Goal: Find specific page/section: Find specific page/section

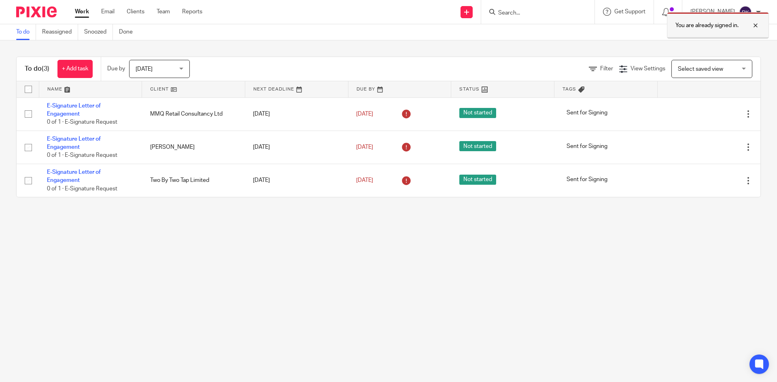
drag, startPoint x: 755, startPoint y: 24, endPoint x: 715, endPoint y: 24, distance: 39.6
click at [755, 24] on div at bounding box center [749, 26] width 22 height 10
click at [547, 14] on input "Search" at bounding box center [533, 13] width 73 height 7
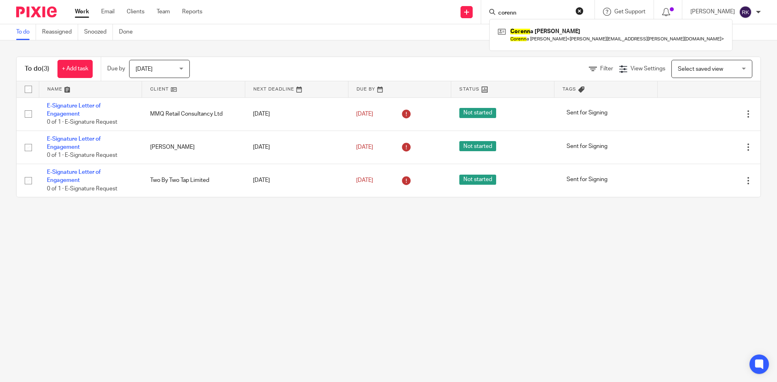
type input "corenn"
drag, startPoint x: 533, startPoint y: 10, endPoint x: 365, endPoint y: -8, distance: 168.8
click at [365, 0] on html "Work Email Clients Team Reports Work Email Clients Team Reports Settings Send n…" at bounding box center [388, 191] width 777 height 382
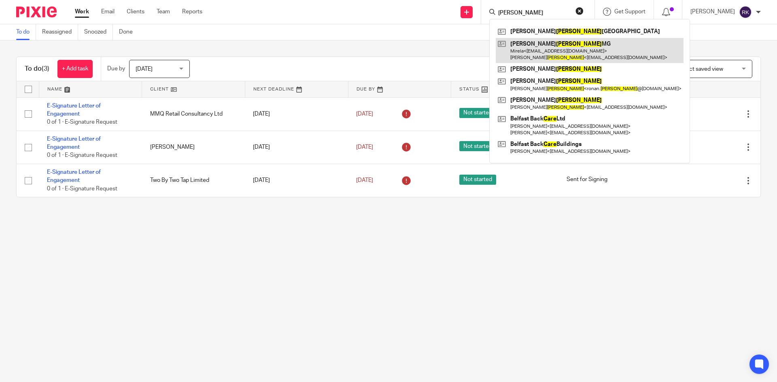
type input "[PERSON_NAME]"
click at [578, 53] on link at bounding box center [590, 50] width 188 height 25
